Goal: Information Seeking & Learning: Learn about a topic

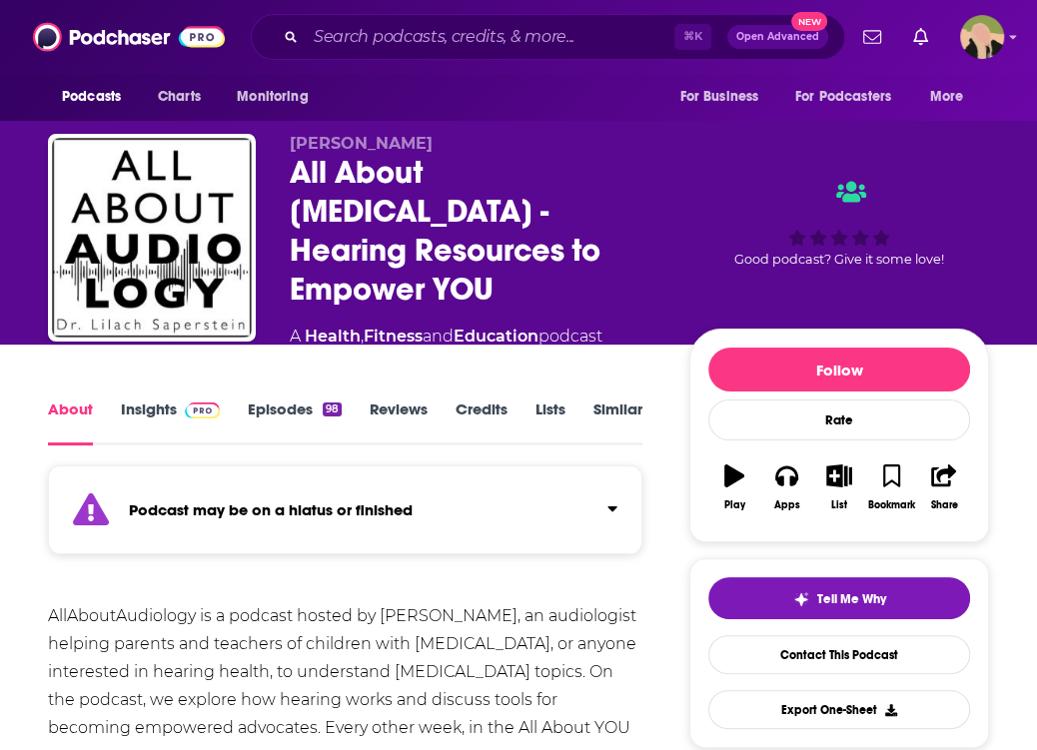
click at [164, 400] on link "Insights" at bounding box center [170, 423] width 99 height 46
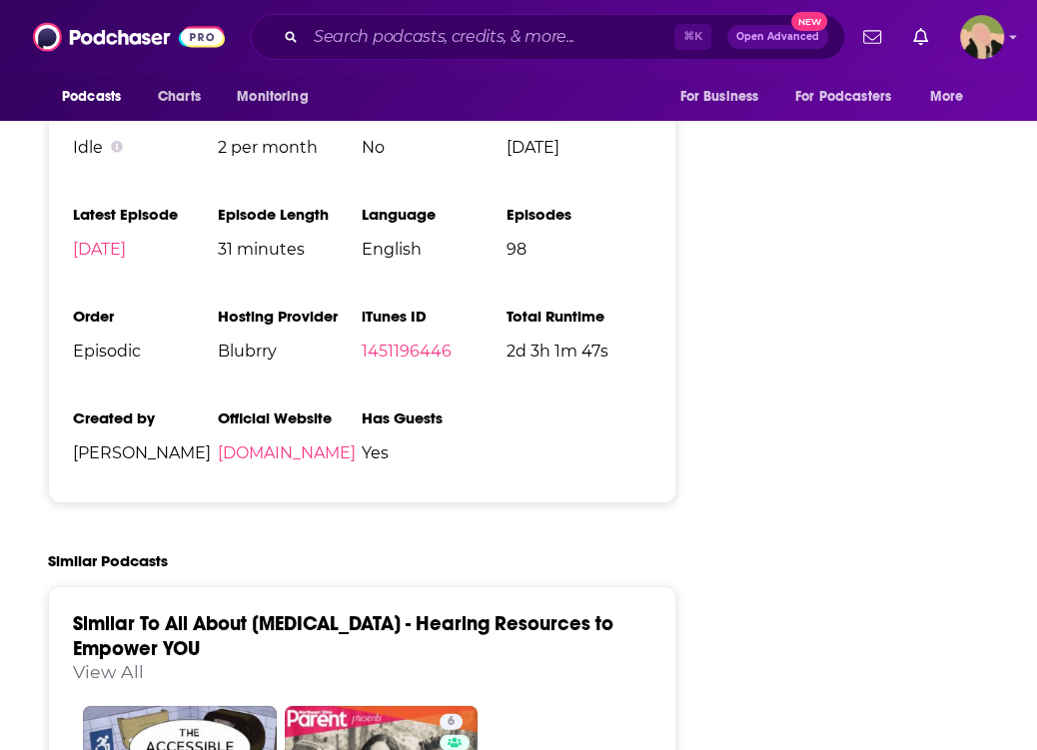
scroll to position [3180, 0]
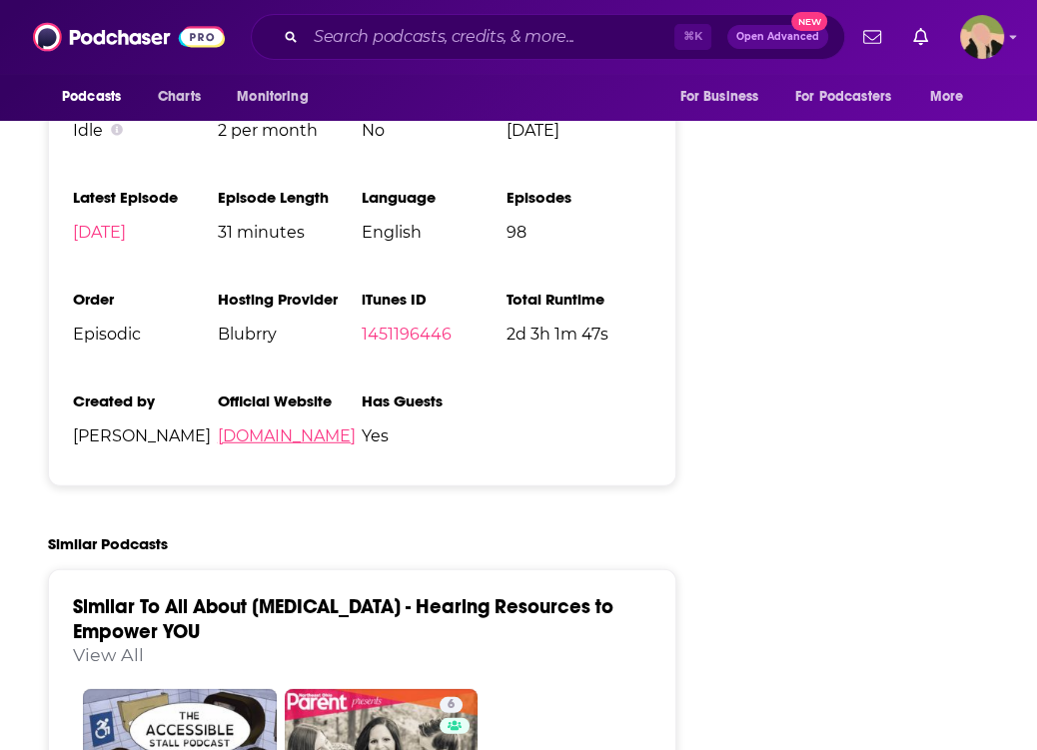
click at [356, 427] on link "allaboutaudiology.com" at bounding box center [287, 436] width 138 height 19
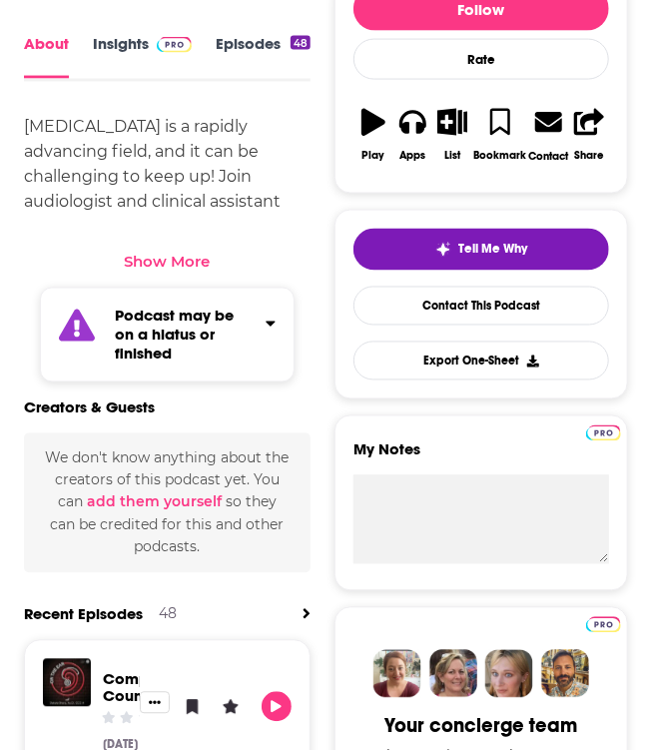
scroll to position [782, 0]
